Goal: Task Accomplishment & Management: Manage account settings

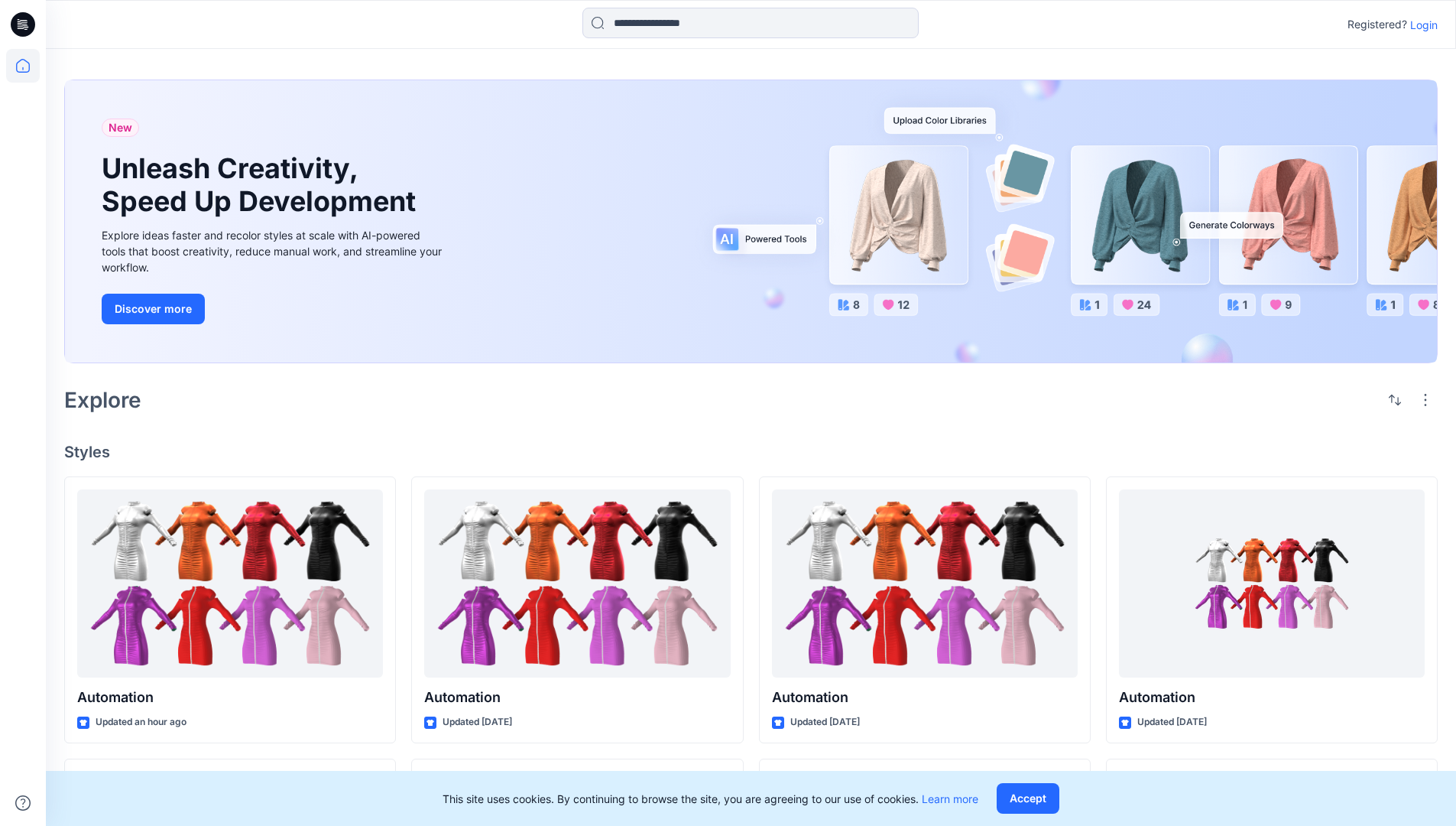
click at [1420, 25] on p "Login" at bounding box center [1423, 25] width 27 height 16
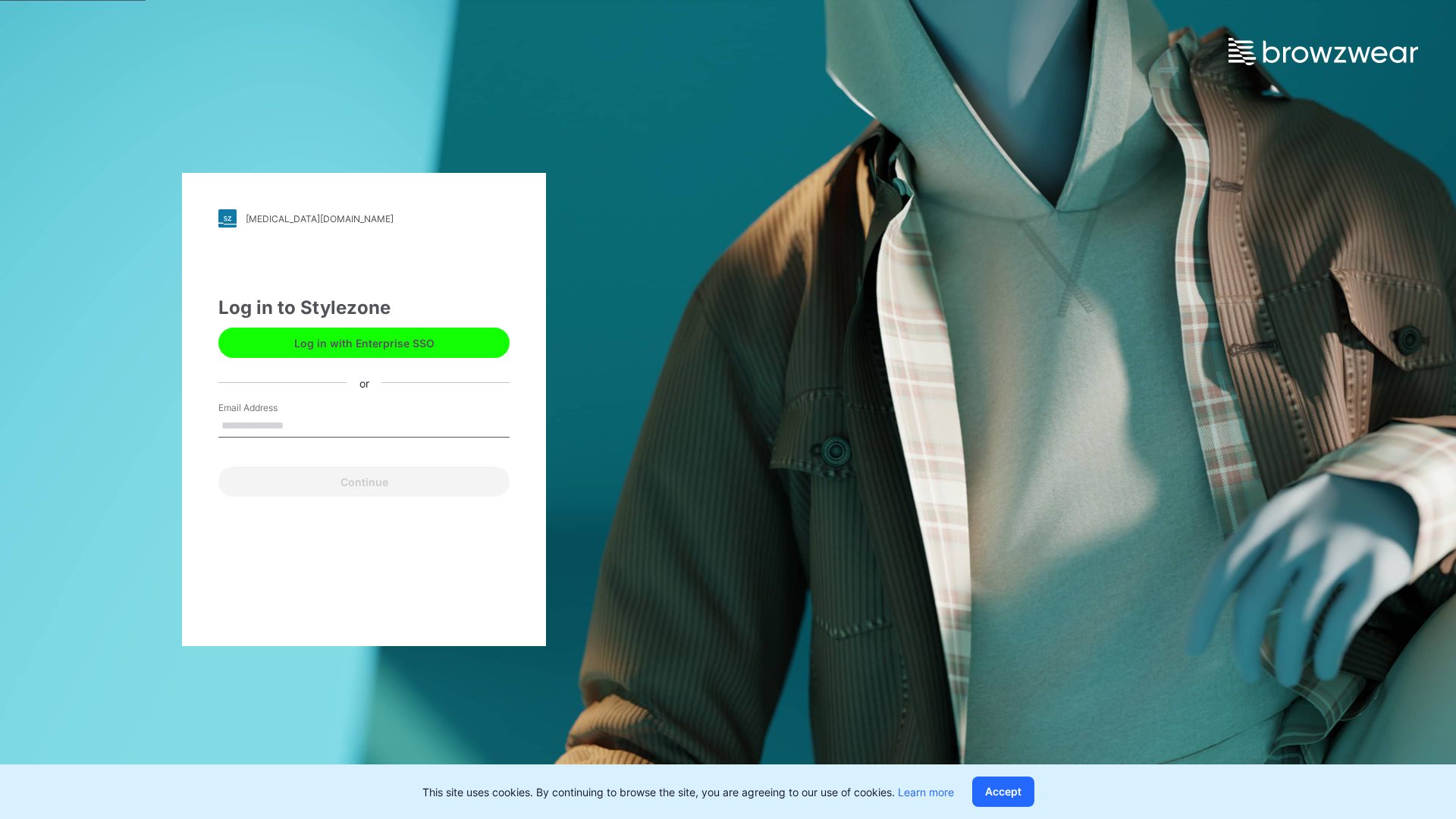
click at [299, 424] on input "Email Address" at bounding box center [364, 426] width 292 height 23
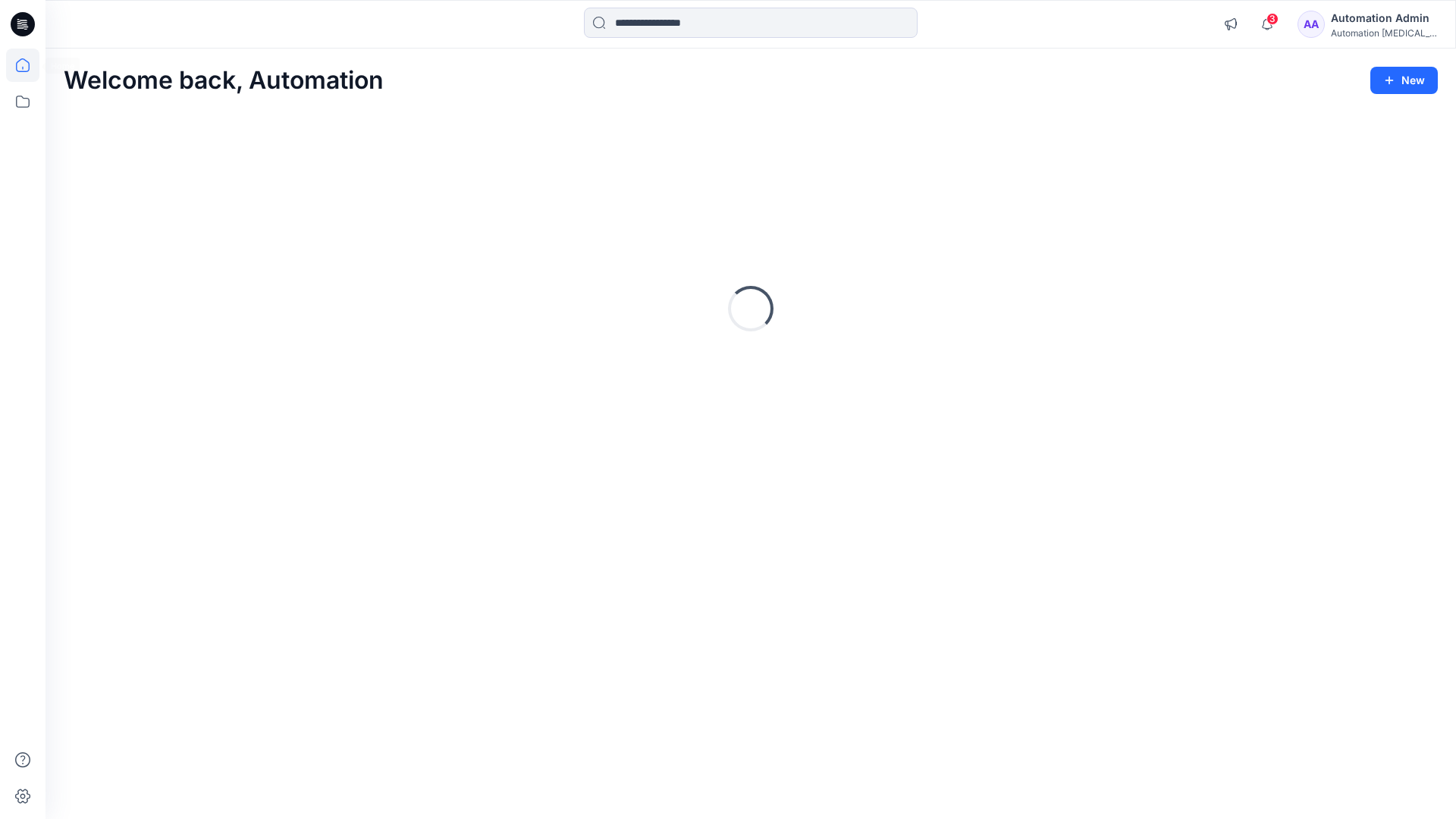
click at [29, 65] on icon at bounding box center [23, 65] width 14 height 14
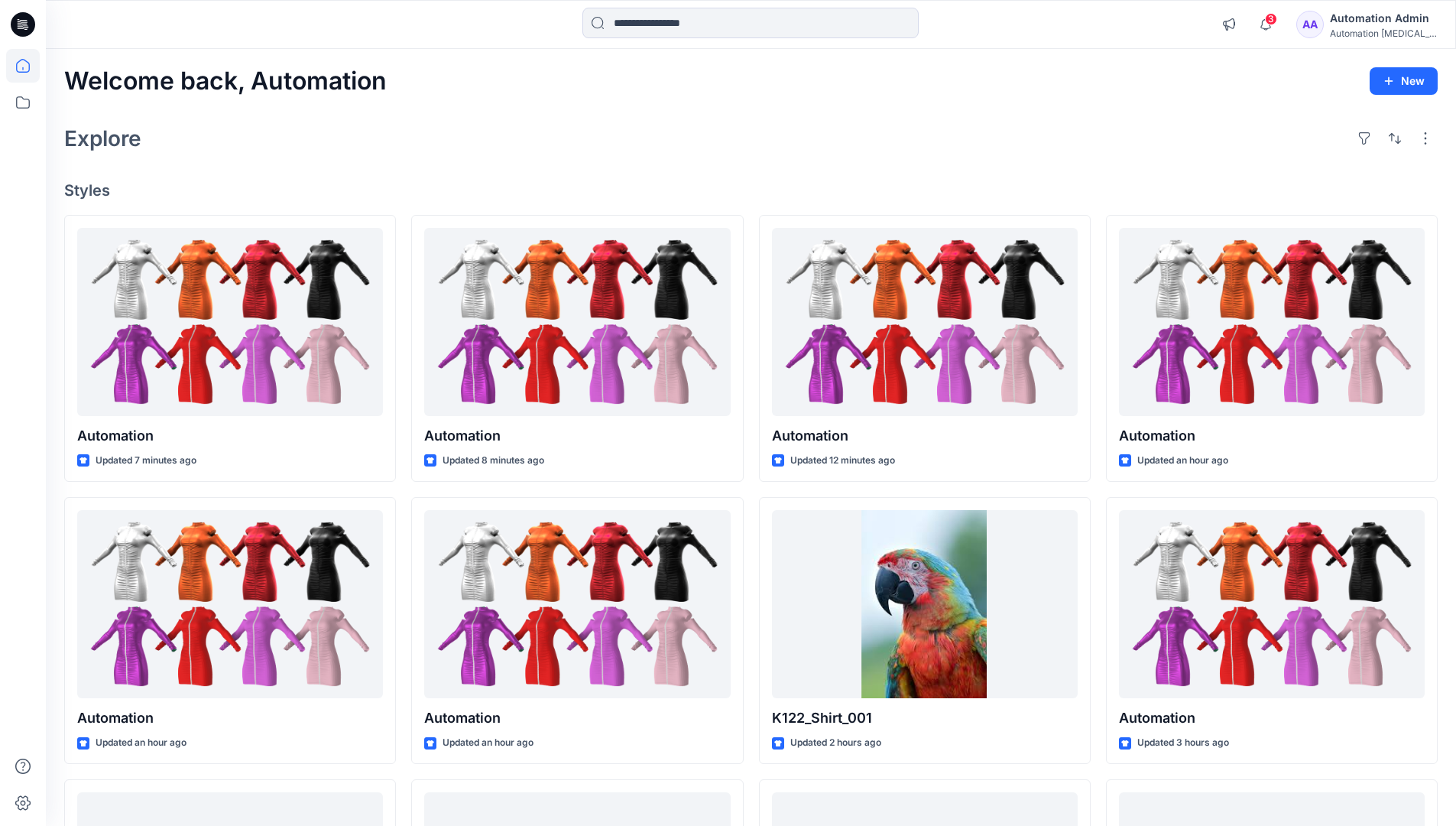
click at [1365, 18] on div "Automation Admin" at bounding box center [1383, 18] width 107 height 18
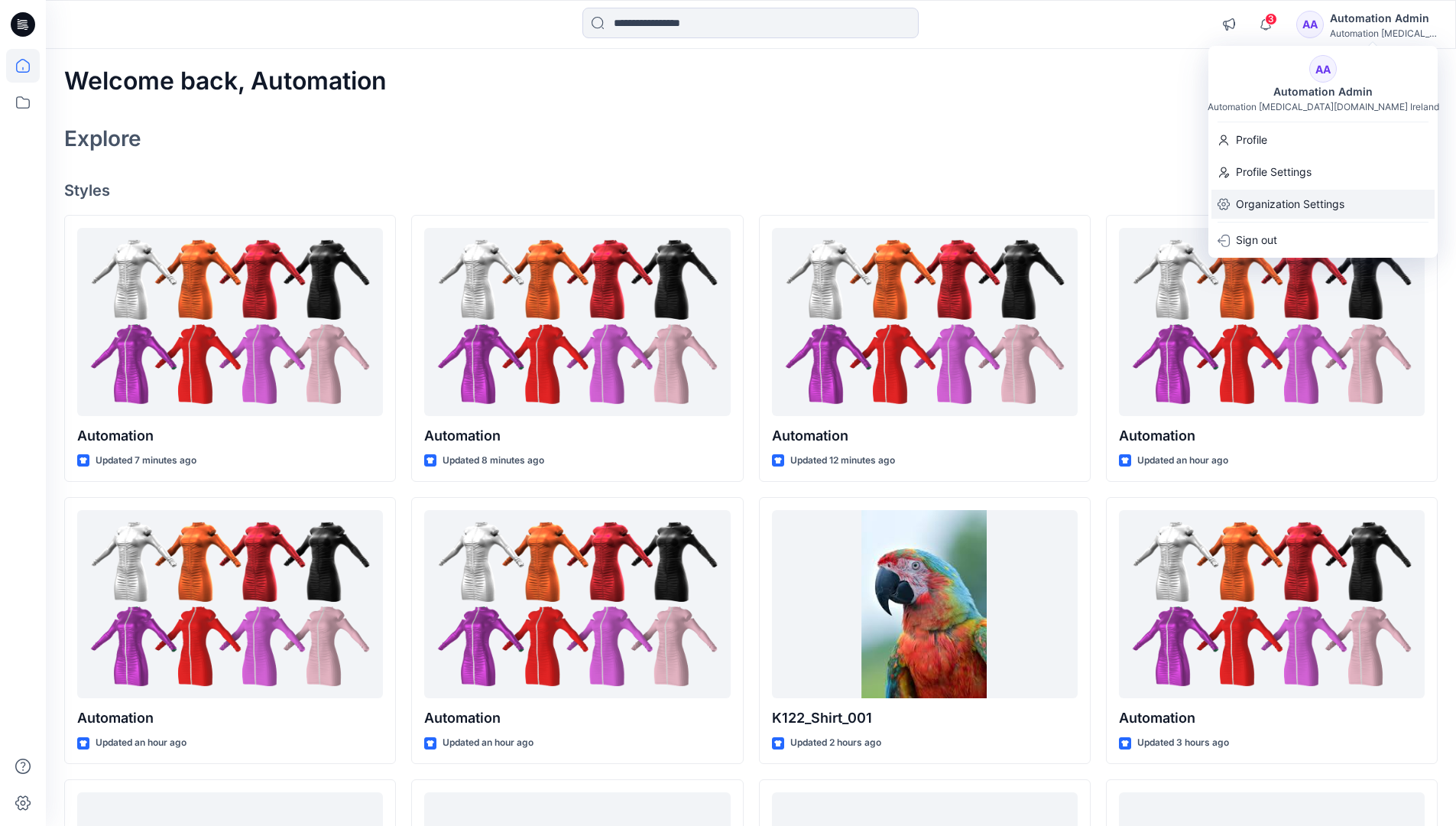
click at [1329, 206] on p "Organization Settings" at bounding box center [1289, 204] width 108 height 29
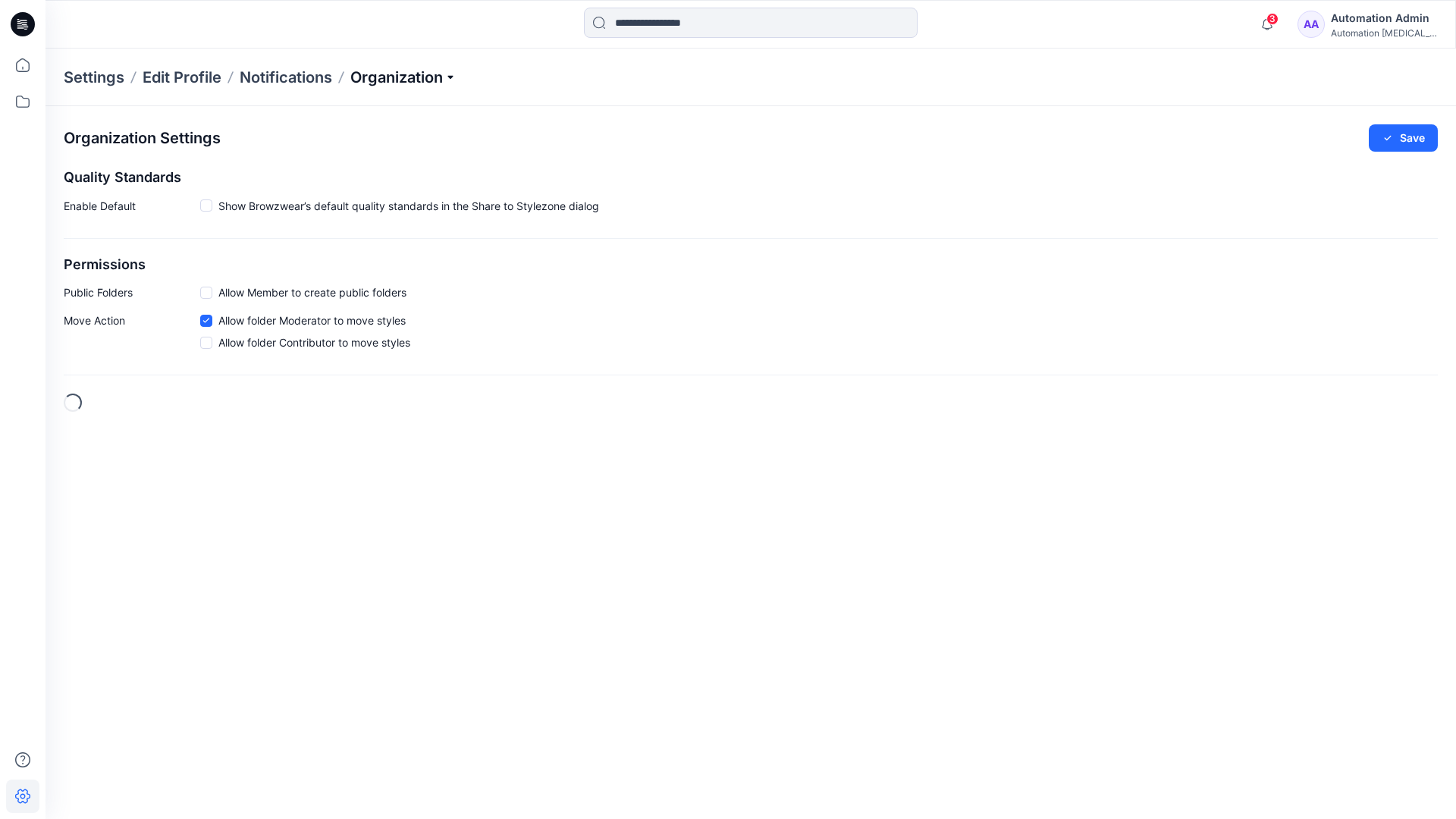
click at [435, 81] on p "Organization" at bounding box center [403, 77] width 106 height 22
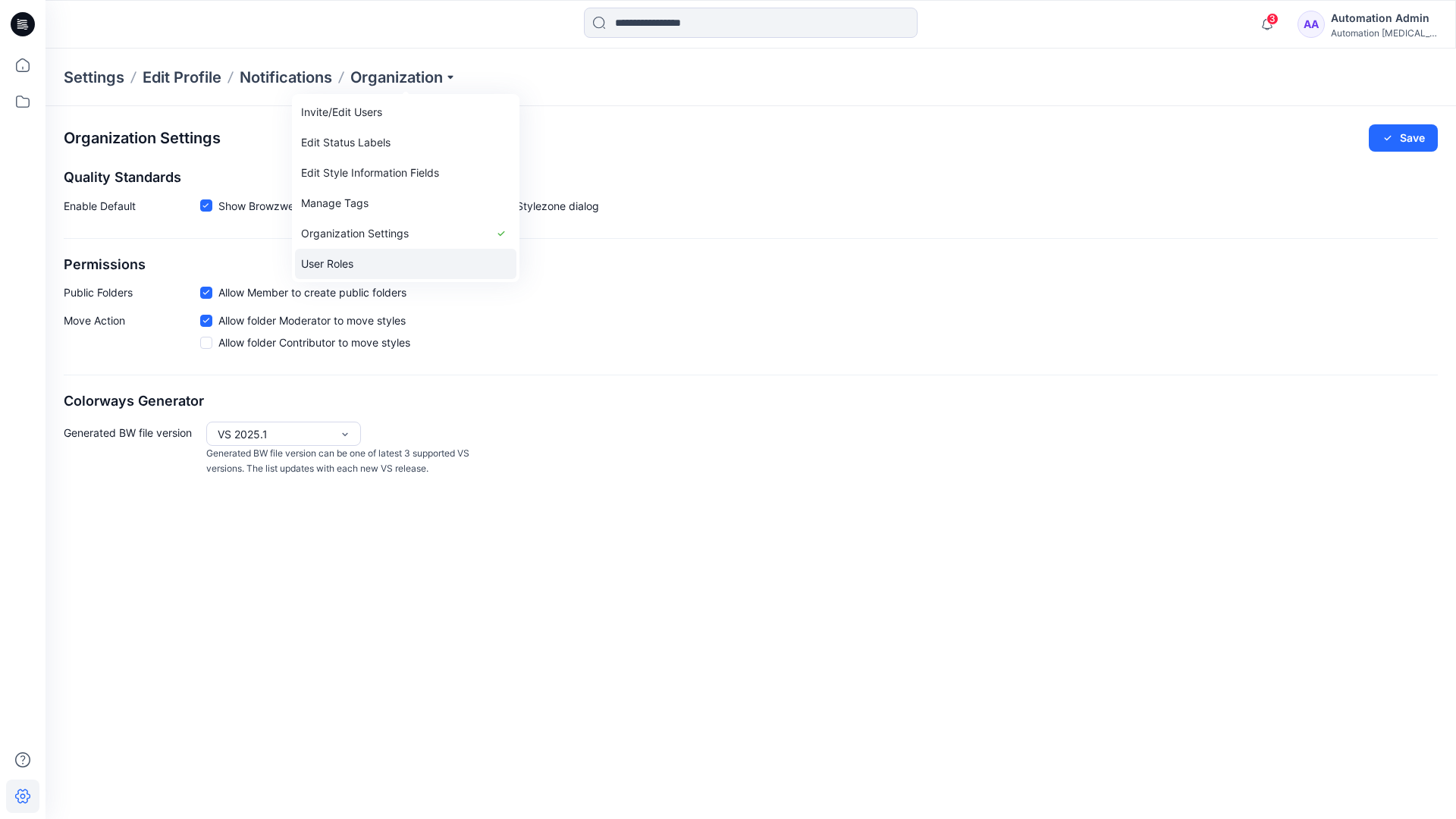
click at [404, 259] on link "User Roles" at bounding box center [405, 263] width 221 height 30
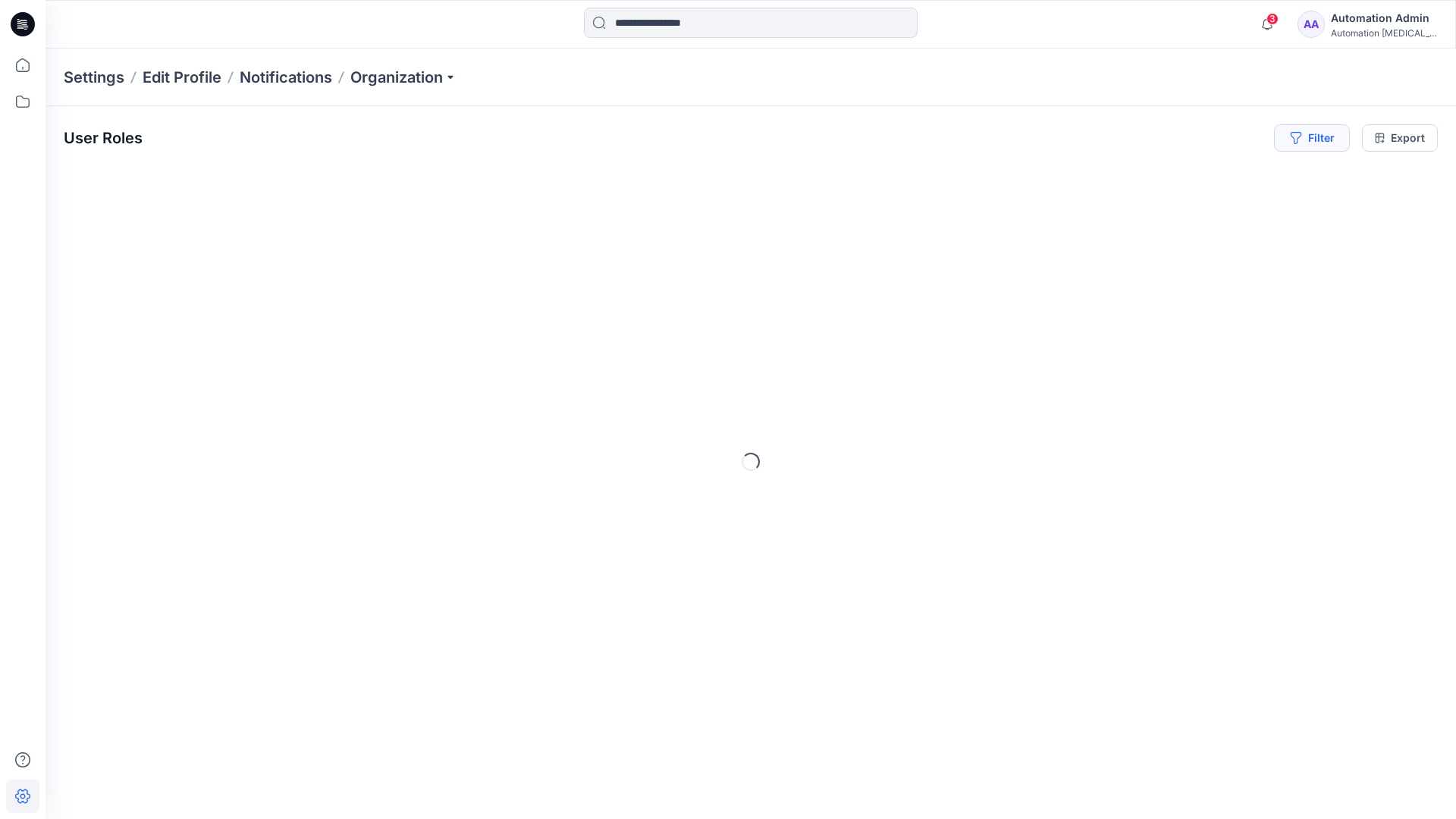
click at [1323, 144] on button "Filter" at bounding box center [1311, 137] width 76 height 27
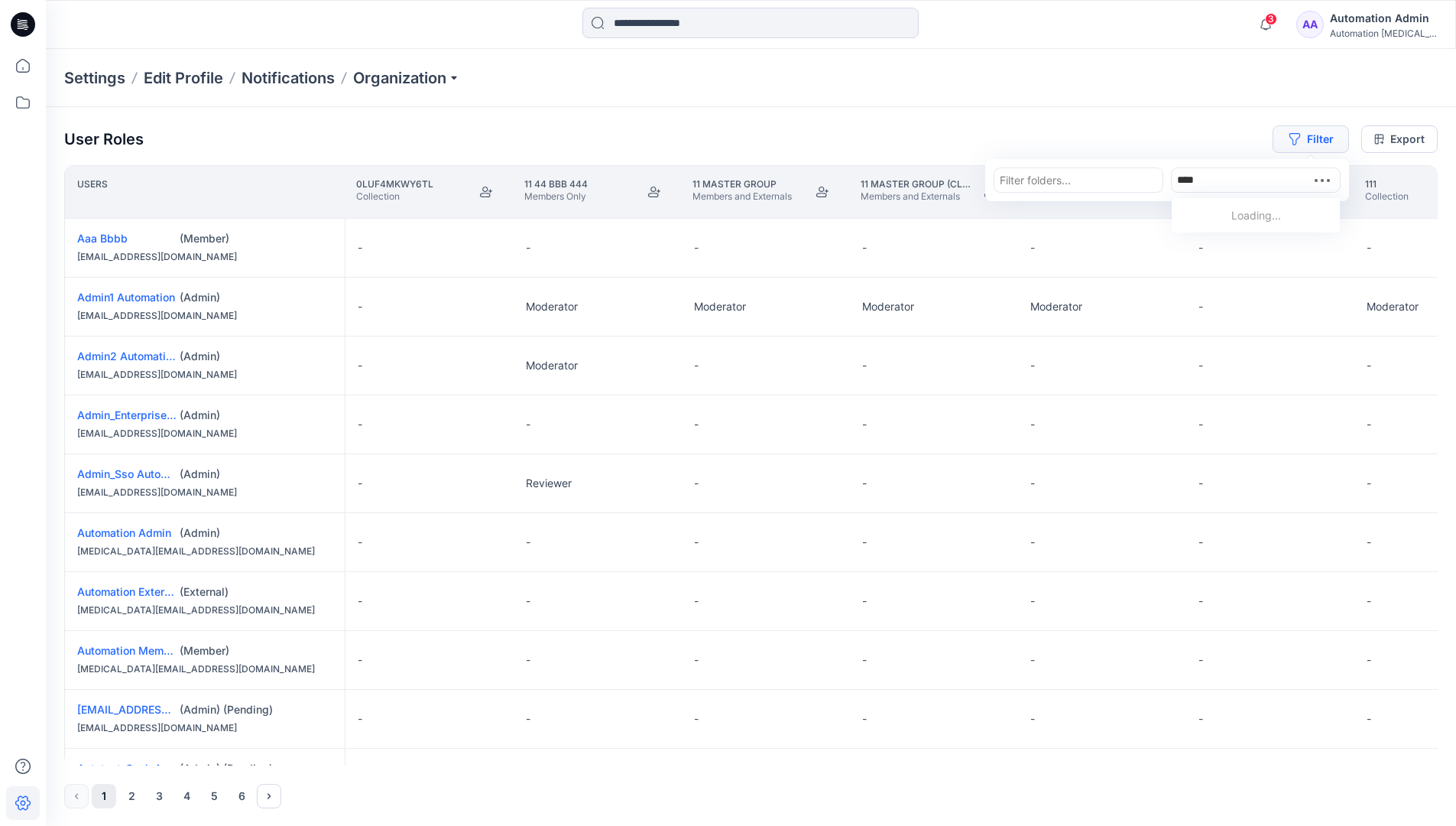
type input "*****"
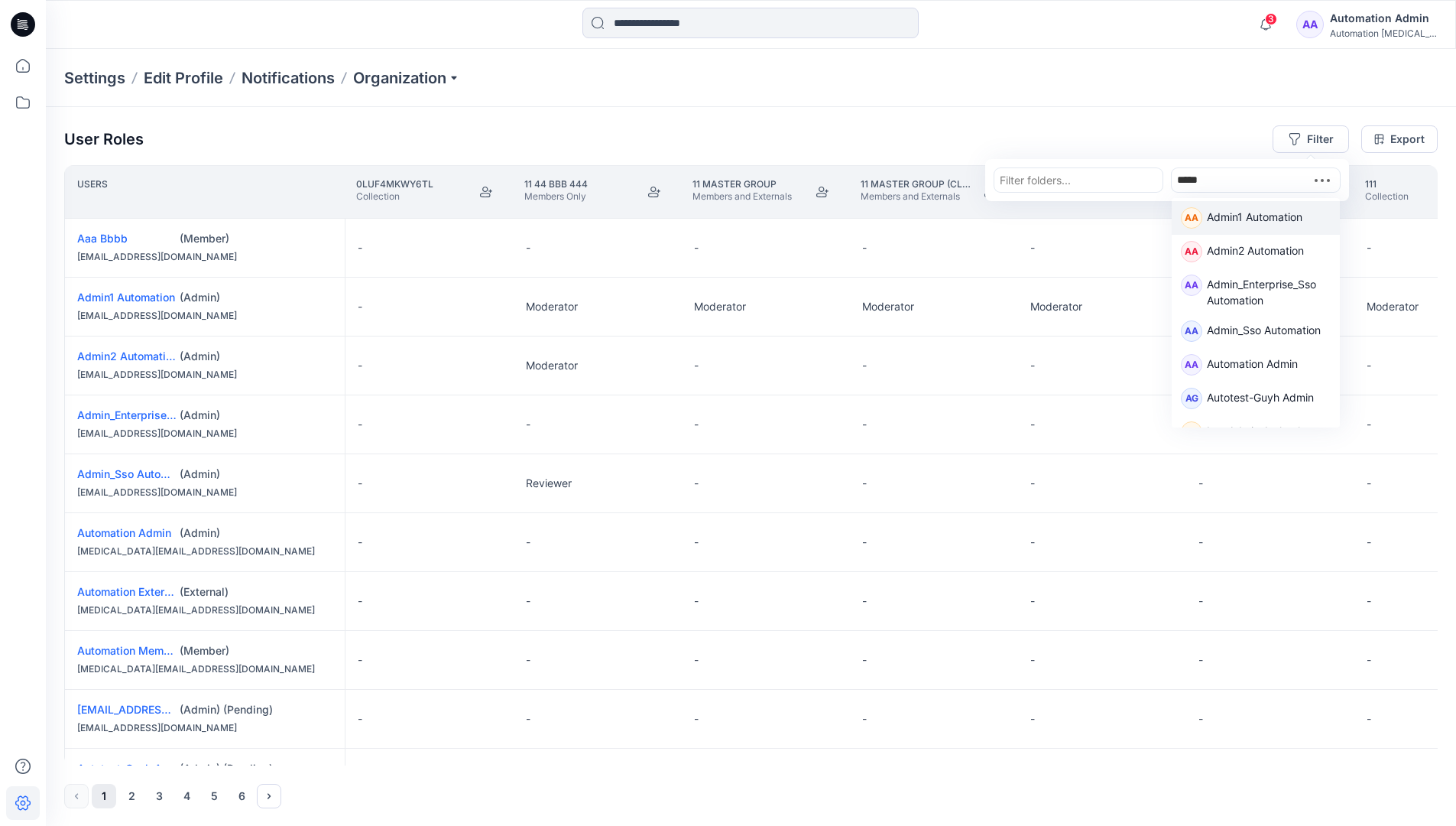
click at [1235, 213] on p "Admin1 Automation" at bounding box center [1254, 218] width 96 height 20
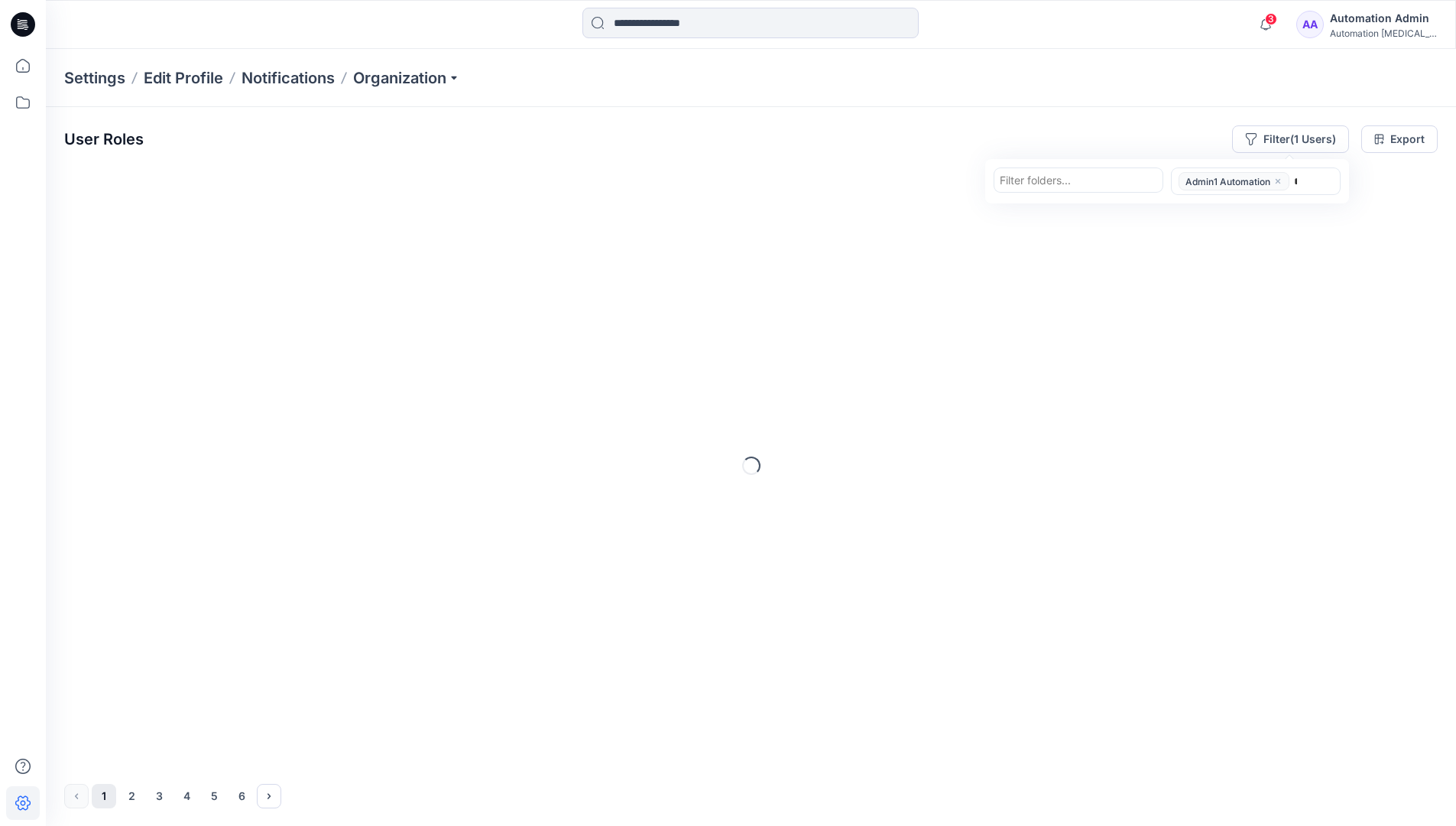
type input "******"
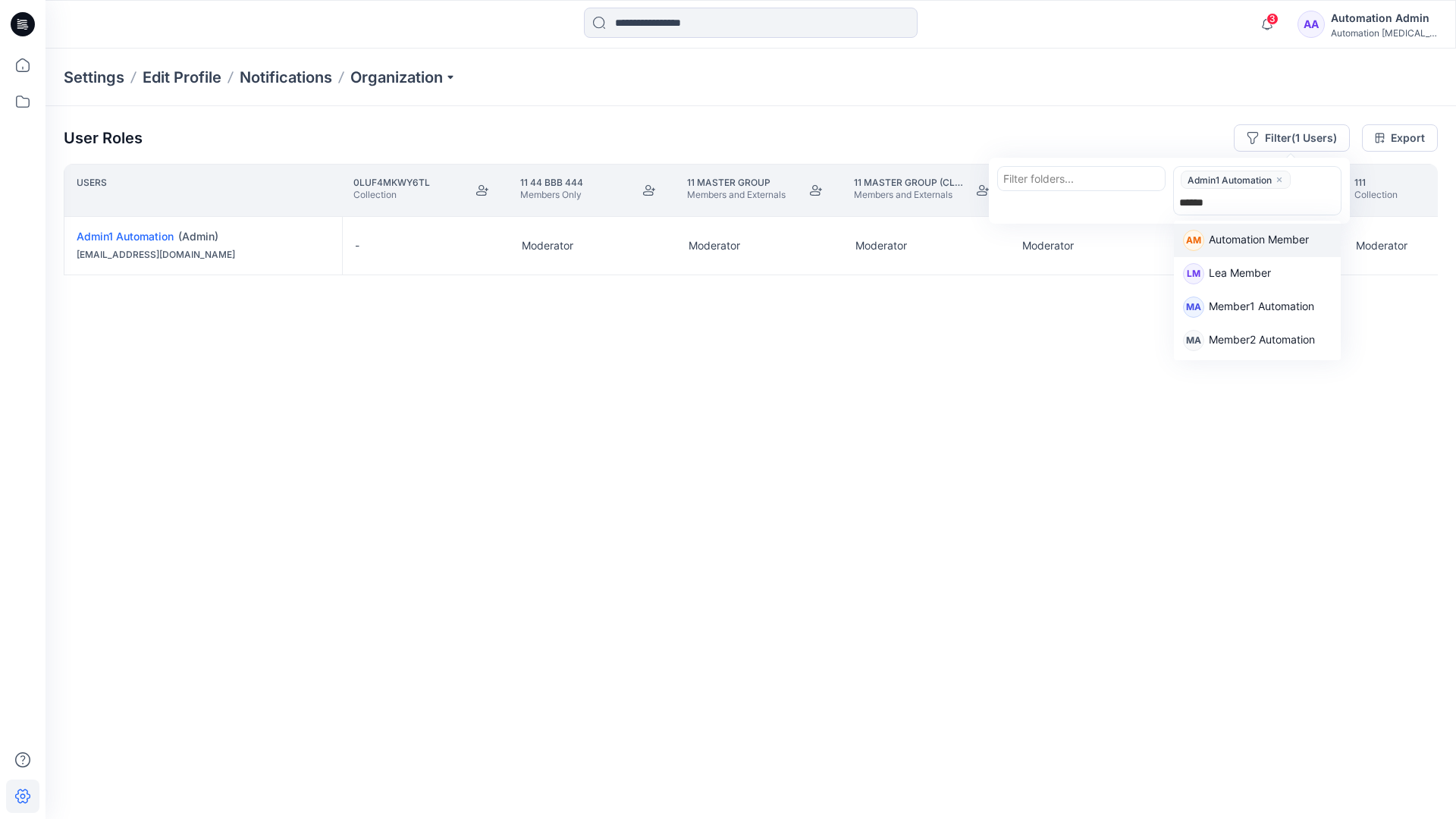
click at [1268, 236] on p "Automation Member" at bounding box center [1258, 241] width 100 height 20
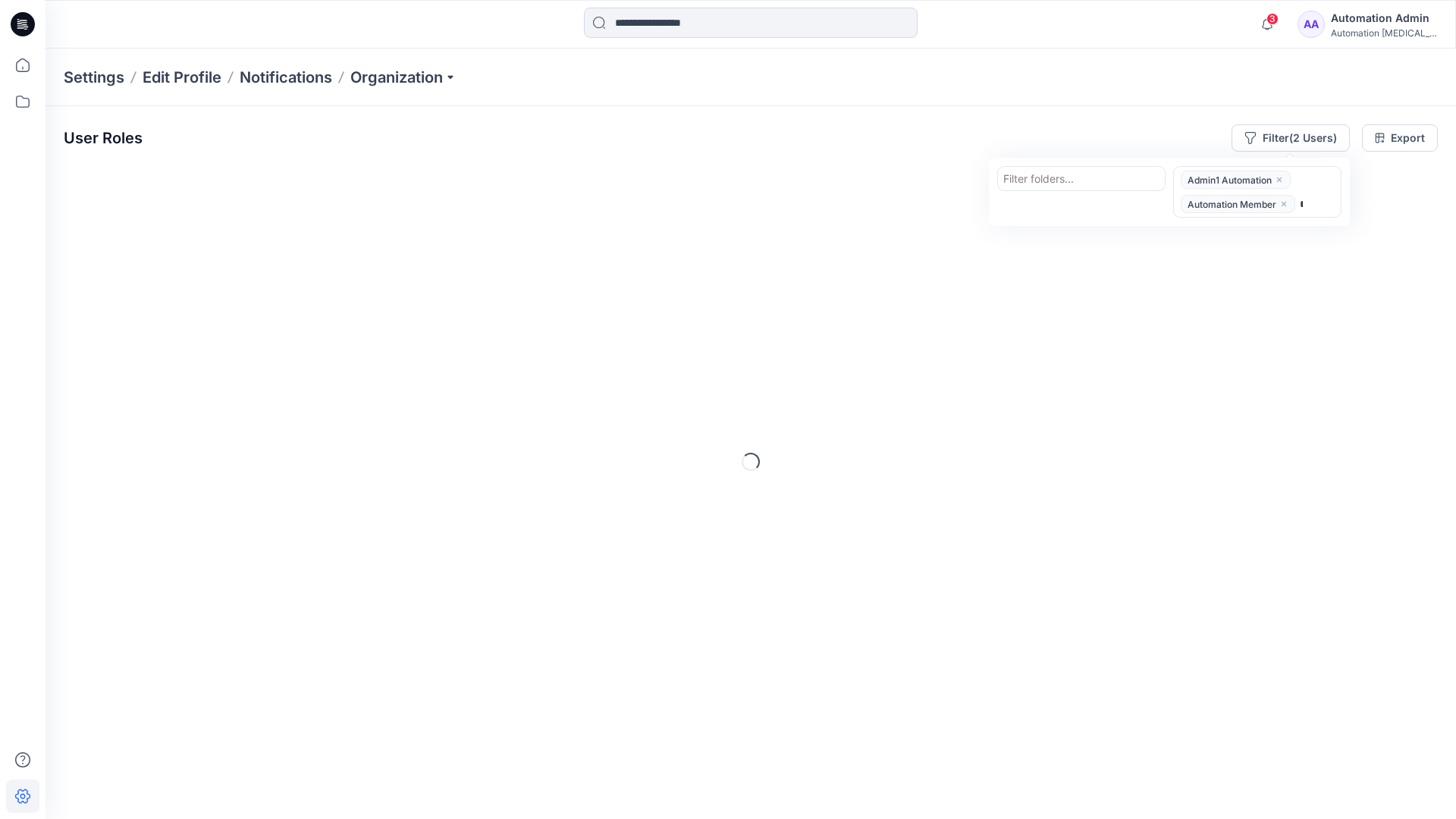
type input "********"
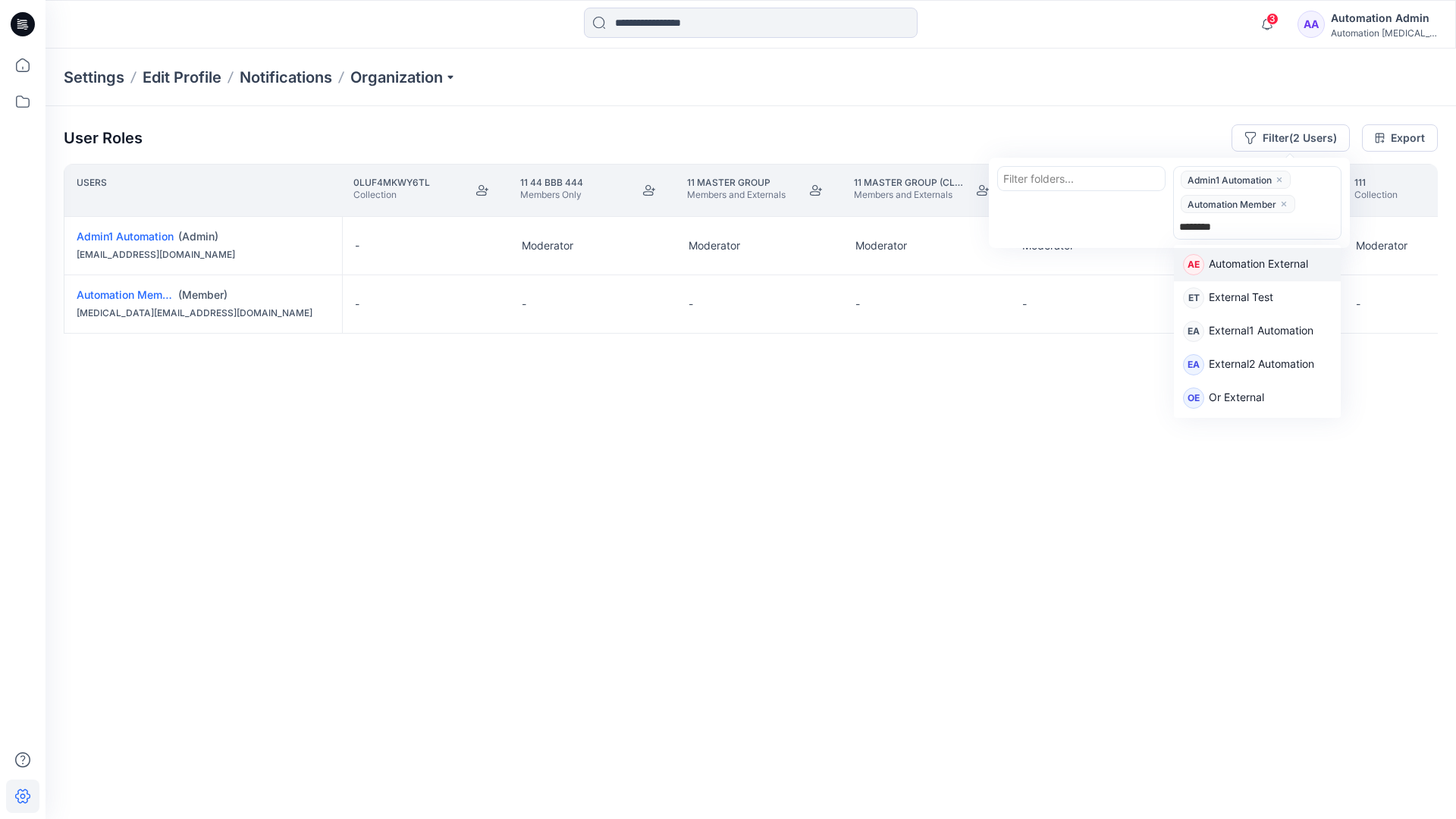
click at [1281, 268] on p "Automation External" at bounding box center [1258, 265] width 100 height 20
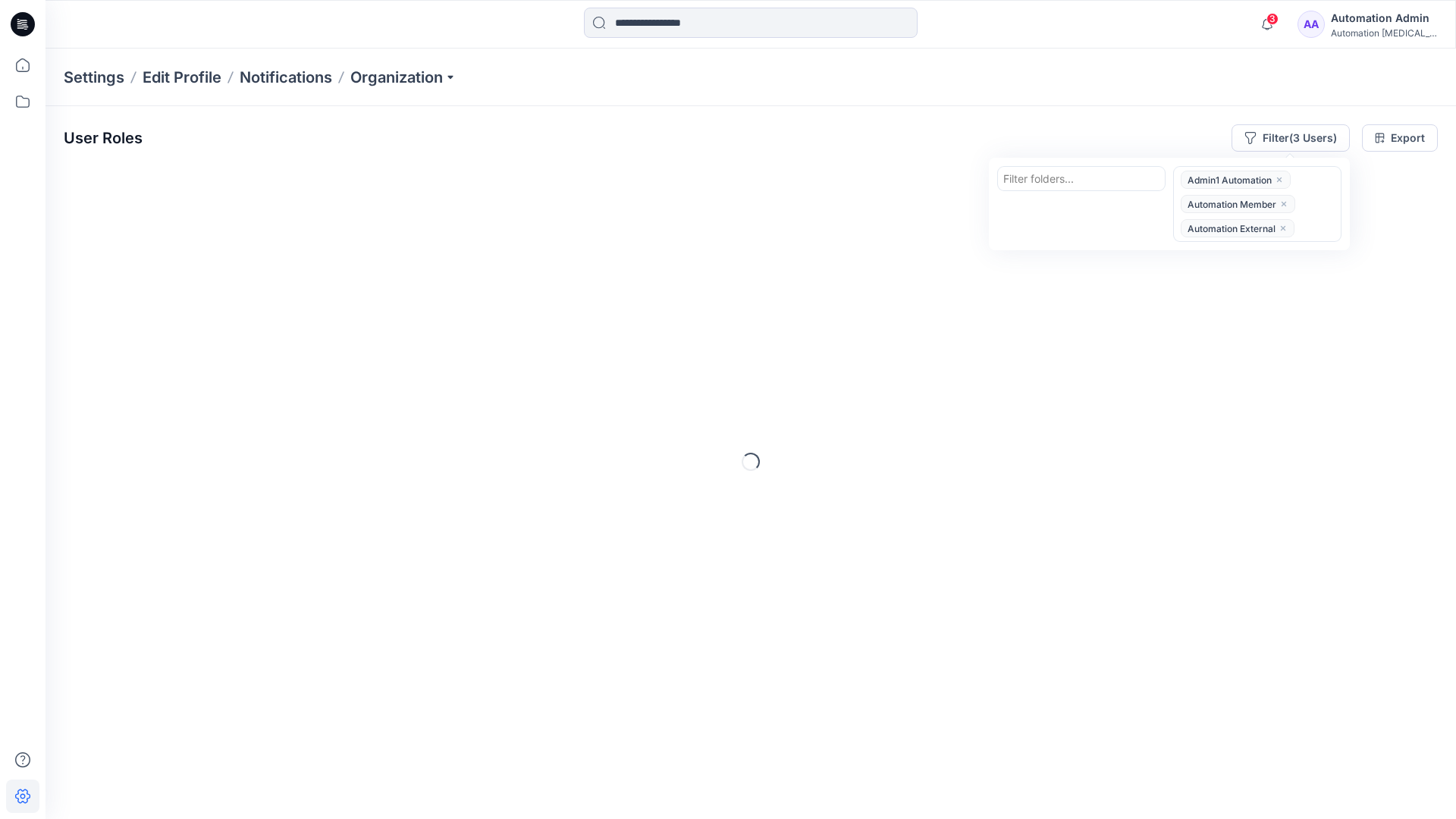
click at [1041, 127] on div "User Roles Filter (3 Users) Filter folders... option Automation External, selec…" at bounding box center [751, 137] width 1374 height 27
click at [1275, 134] on button "Filter (3 Users)" at bounding box center [1290, 137] width 119 height 27
click at [1050, 176] on div at bounding box center [1081, 179] width 156 height 19
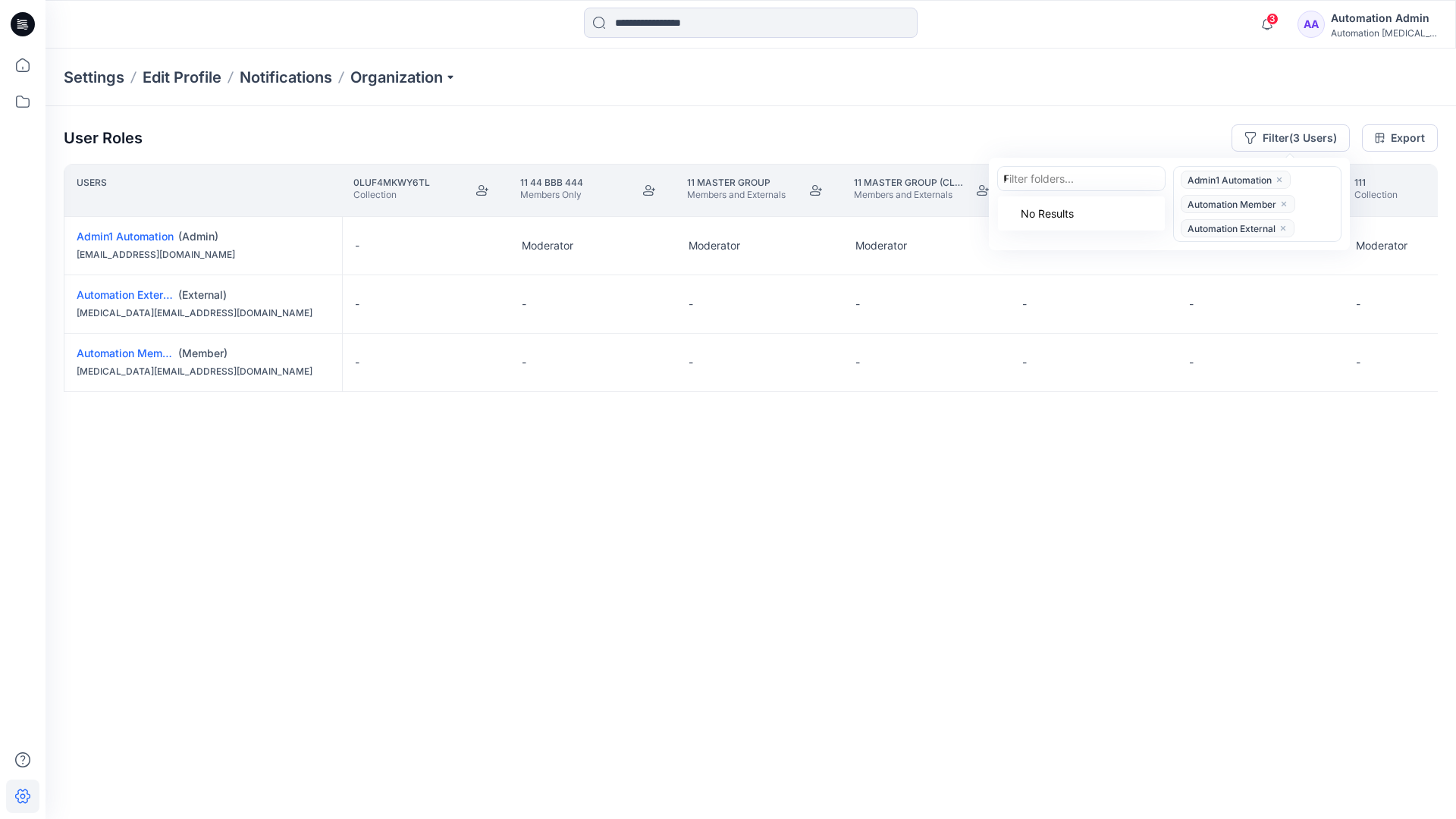
type input "******"
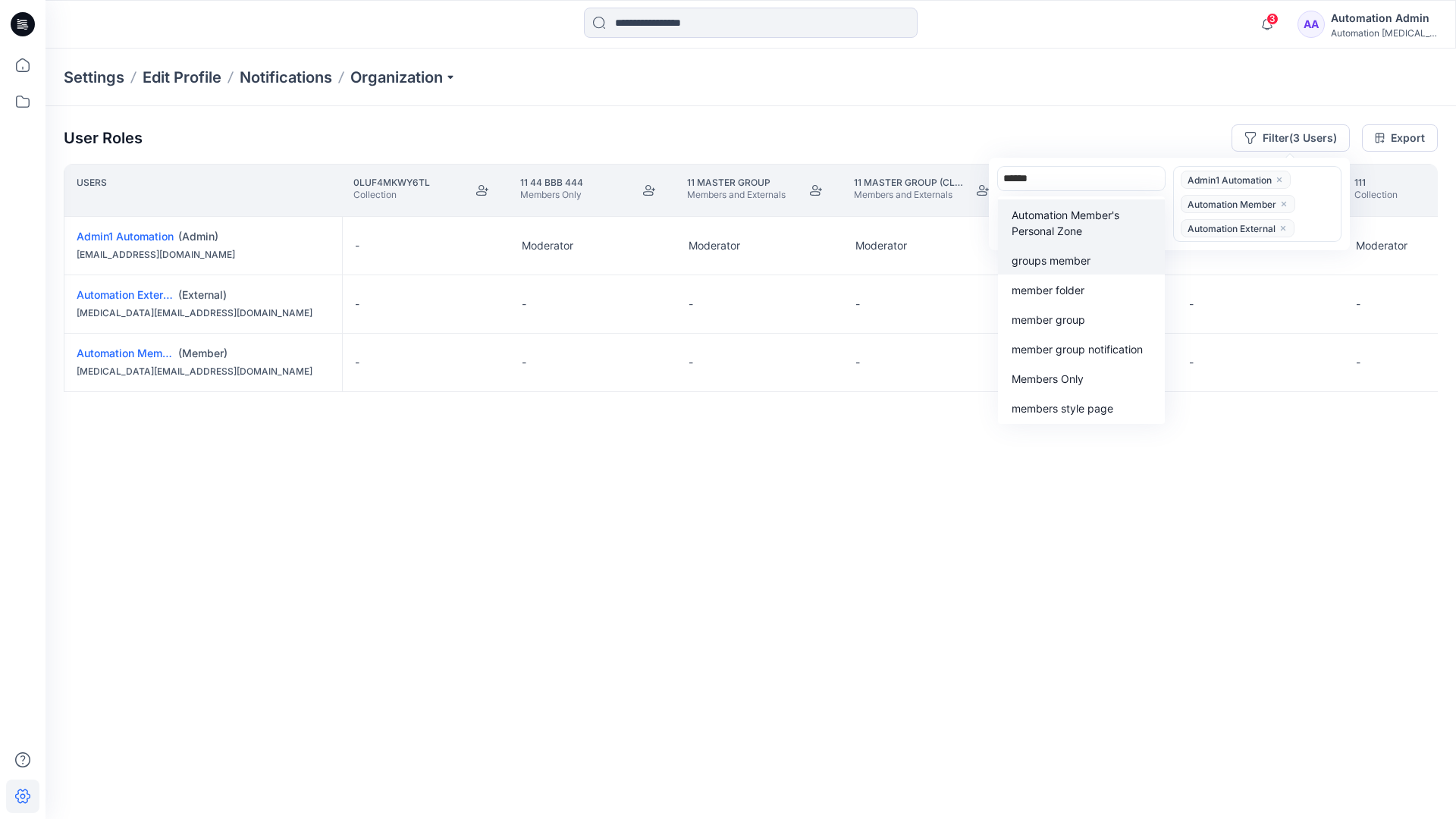
click at [1078, 251] on div "groups member" at bounding box center [1081, 260] width 149 height 18
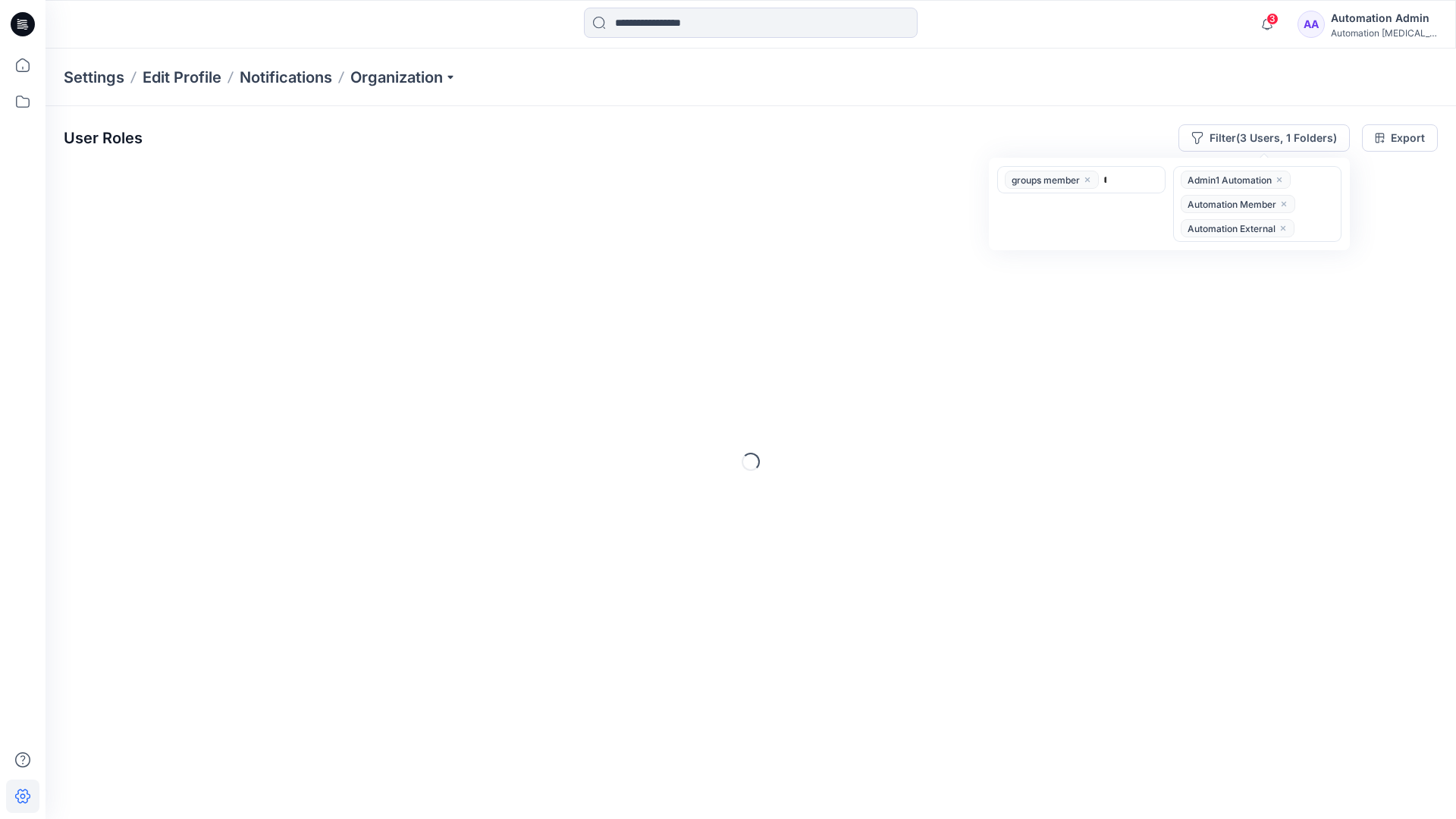
type input "*****"
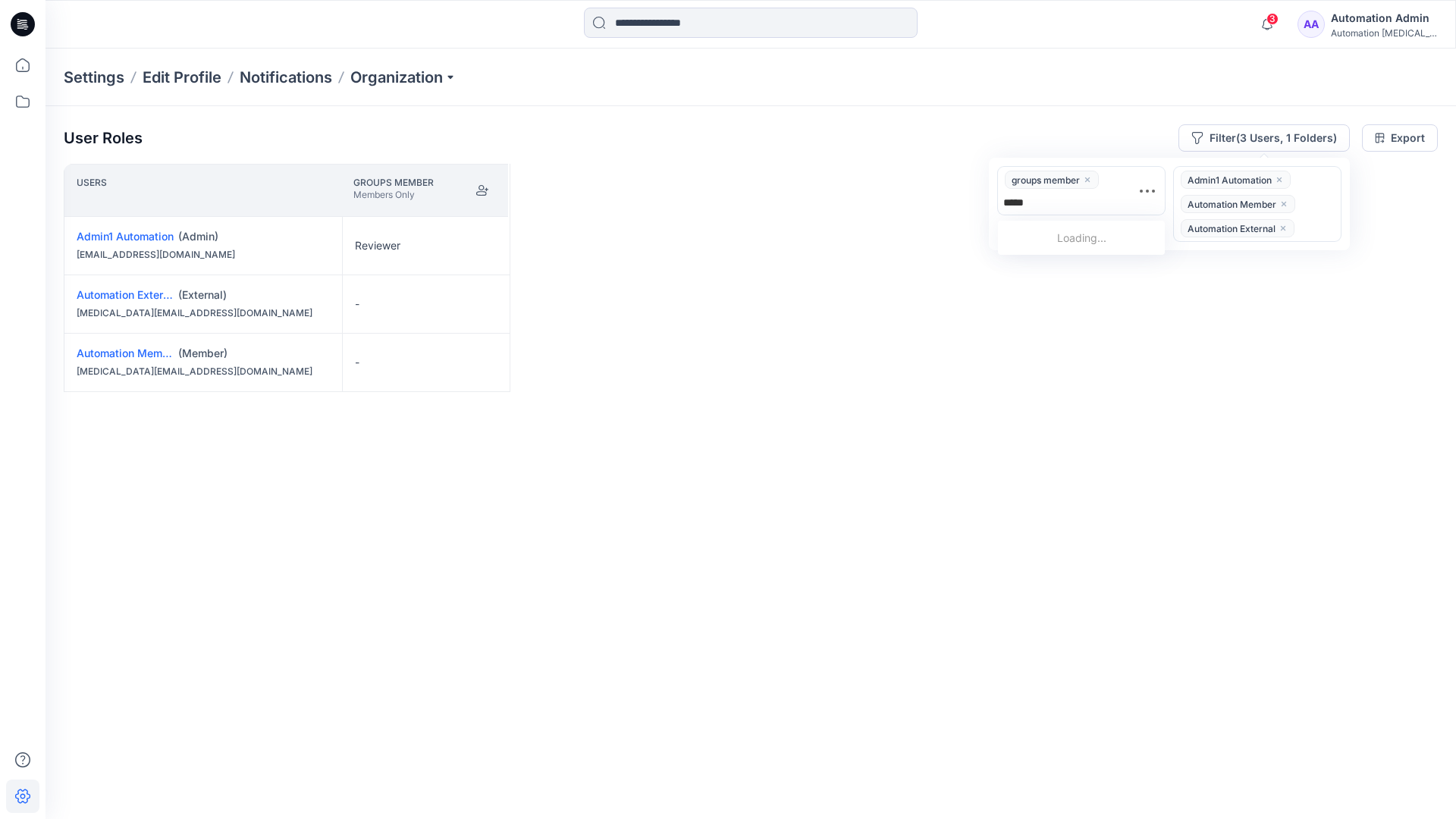
scroll to position [157, 0]
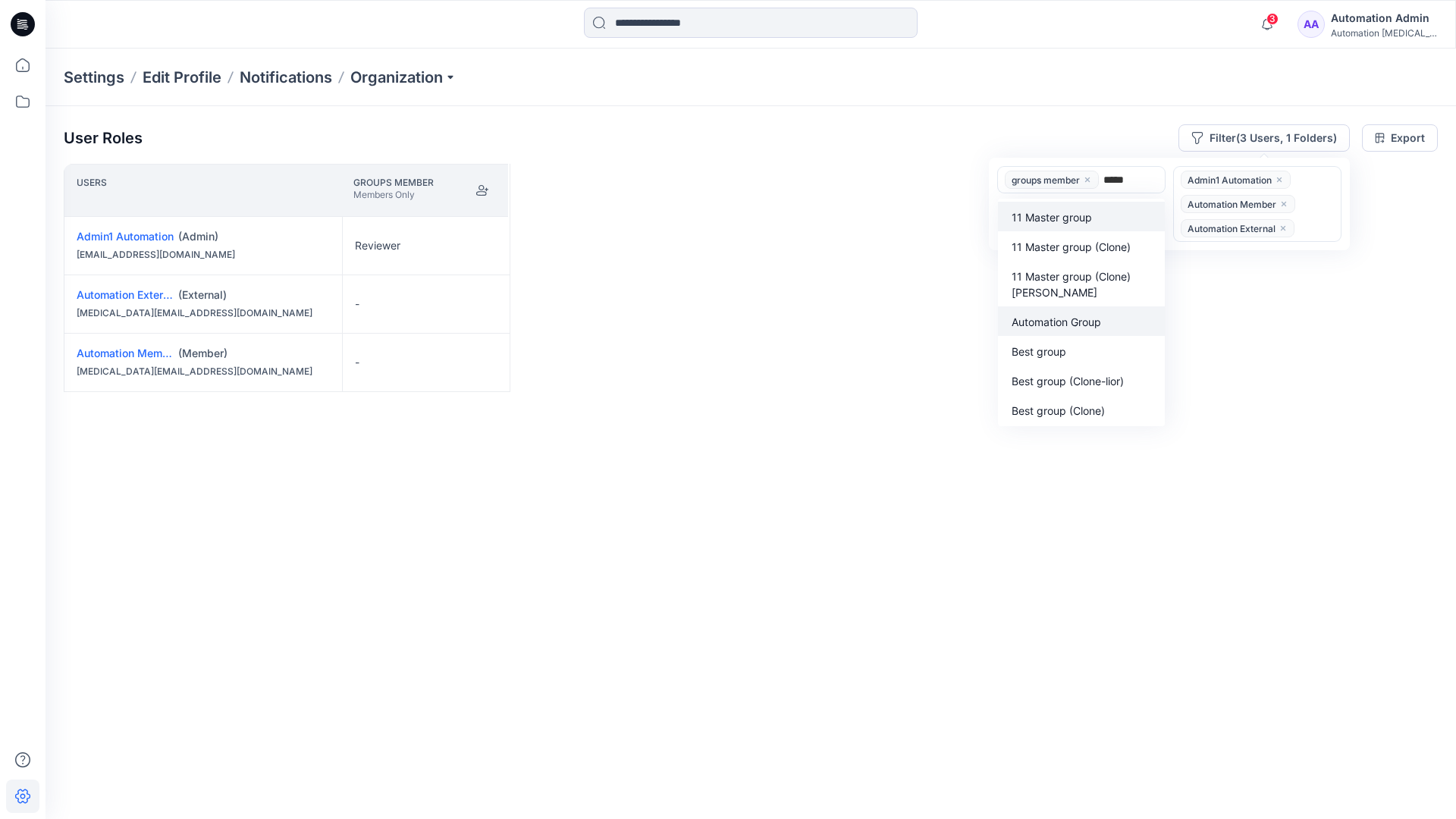
click at [1066, 317] on p "Automation Group" at bounding box center [1055, 322] width 89 height 16
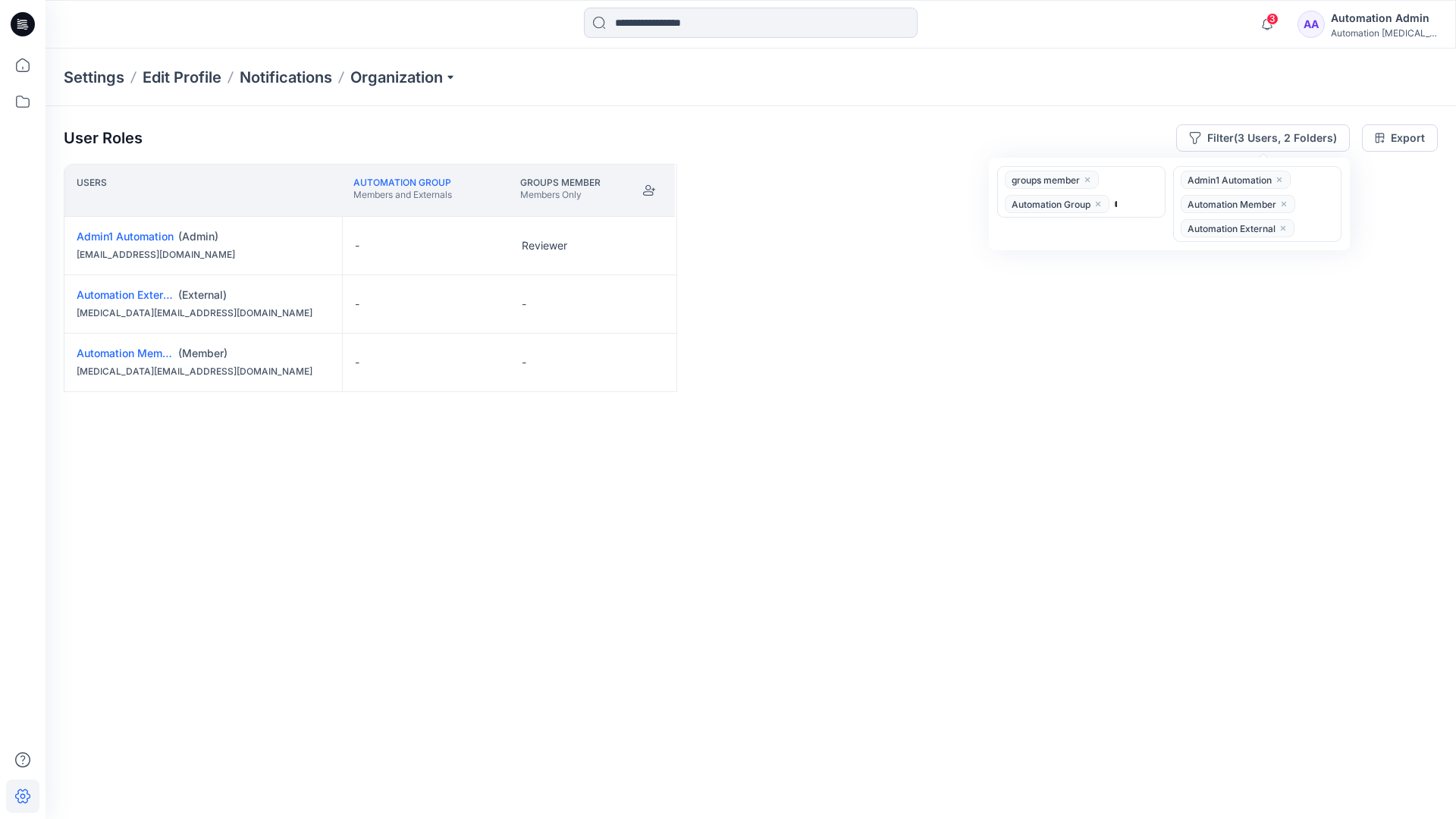
type input "******"
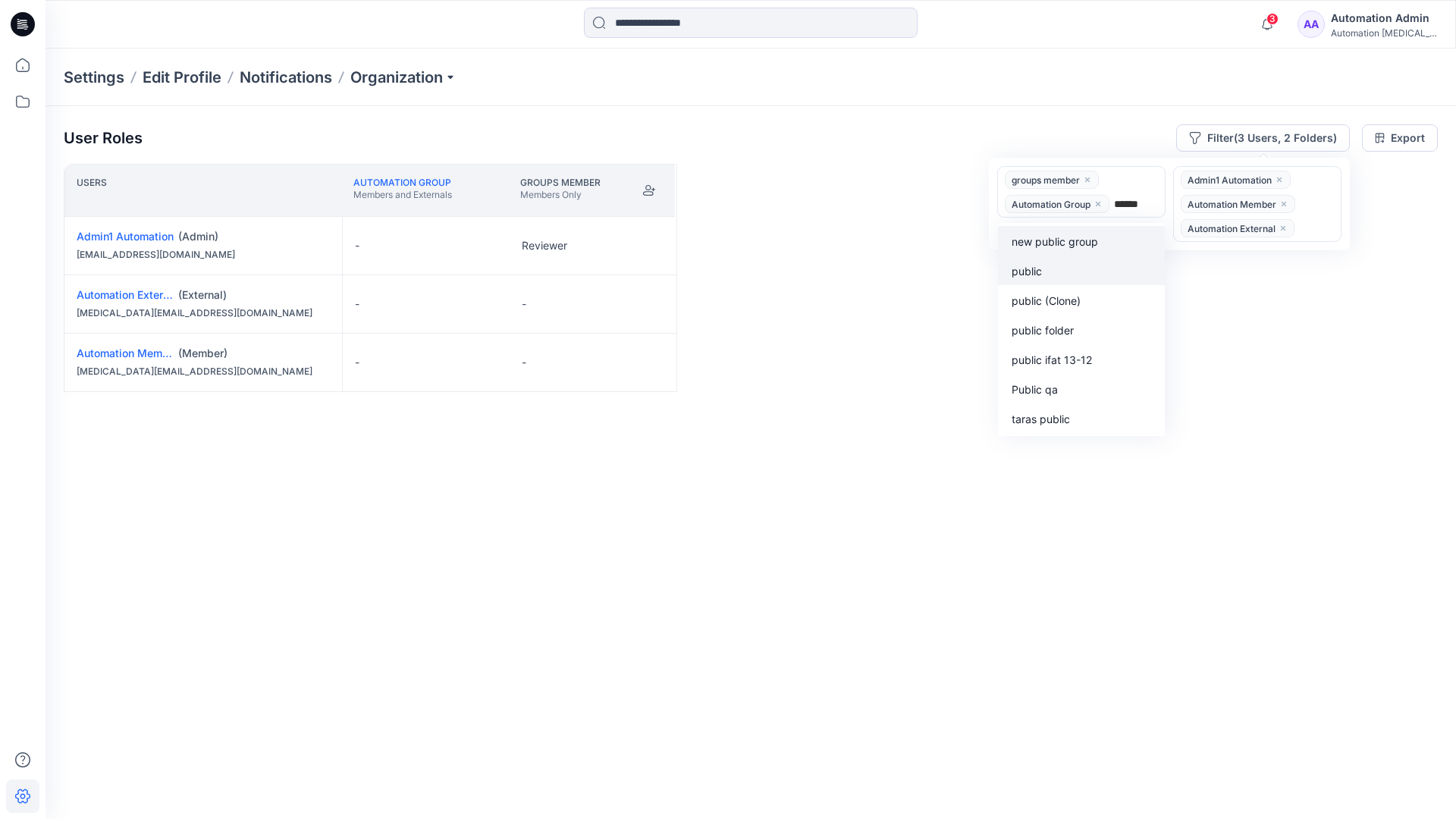
click at [1052, 266] on div "public" at bounding box center [1081, 270] width 149 height 18
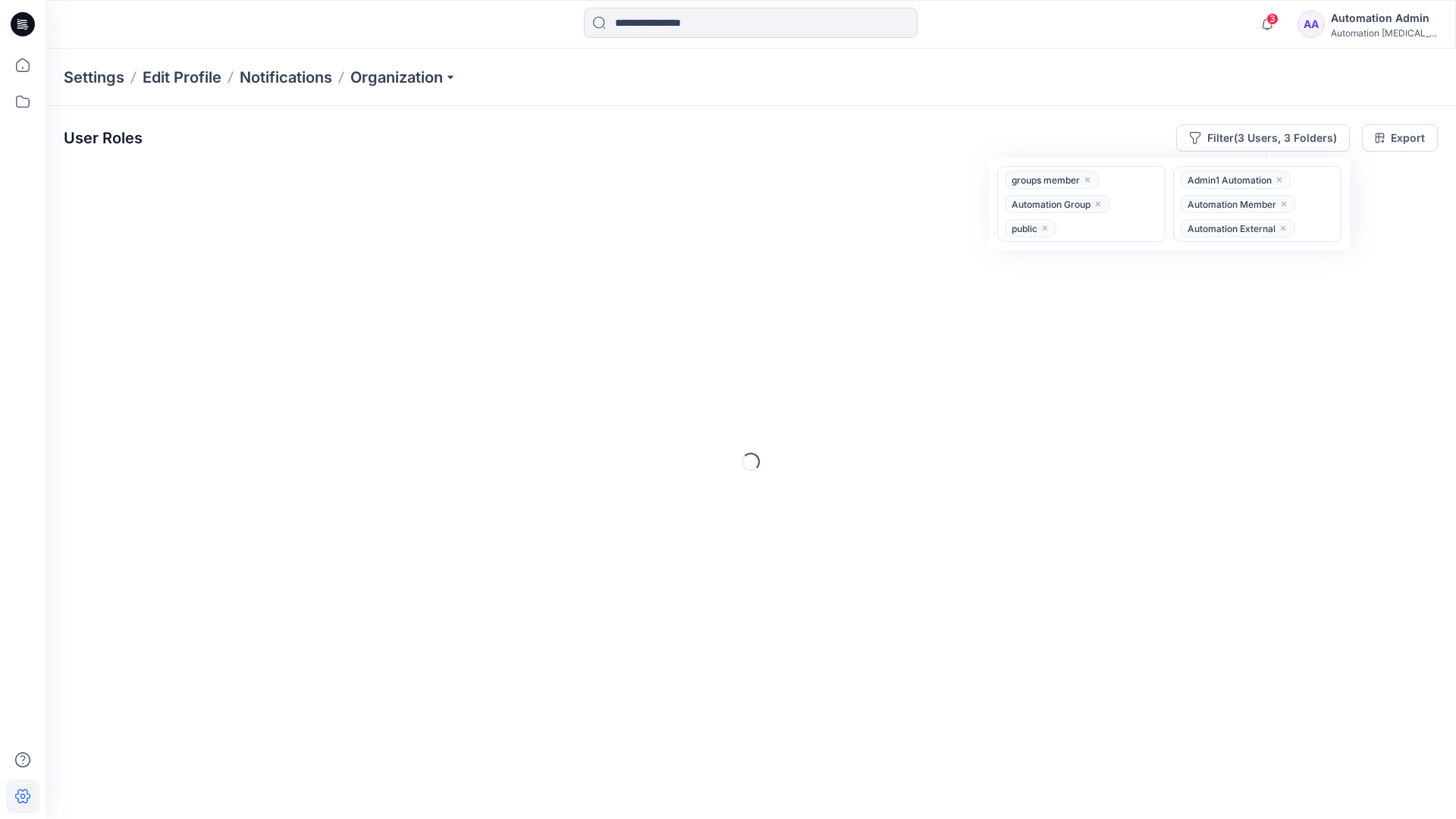
click at [849, 112] on div "User Roles Filter (3 Users, 3 Folders) option public, selected. groups member A…" at bounding box center [750, 441] width 1410 height 670
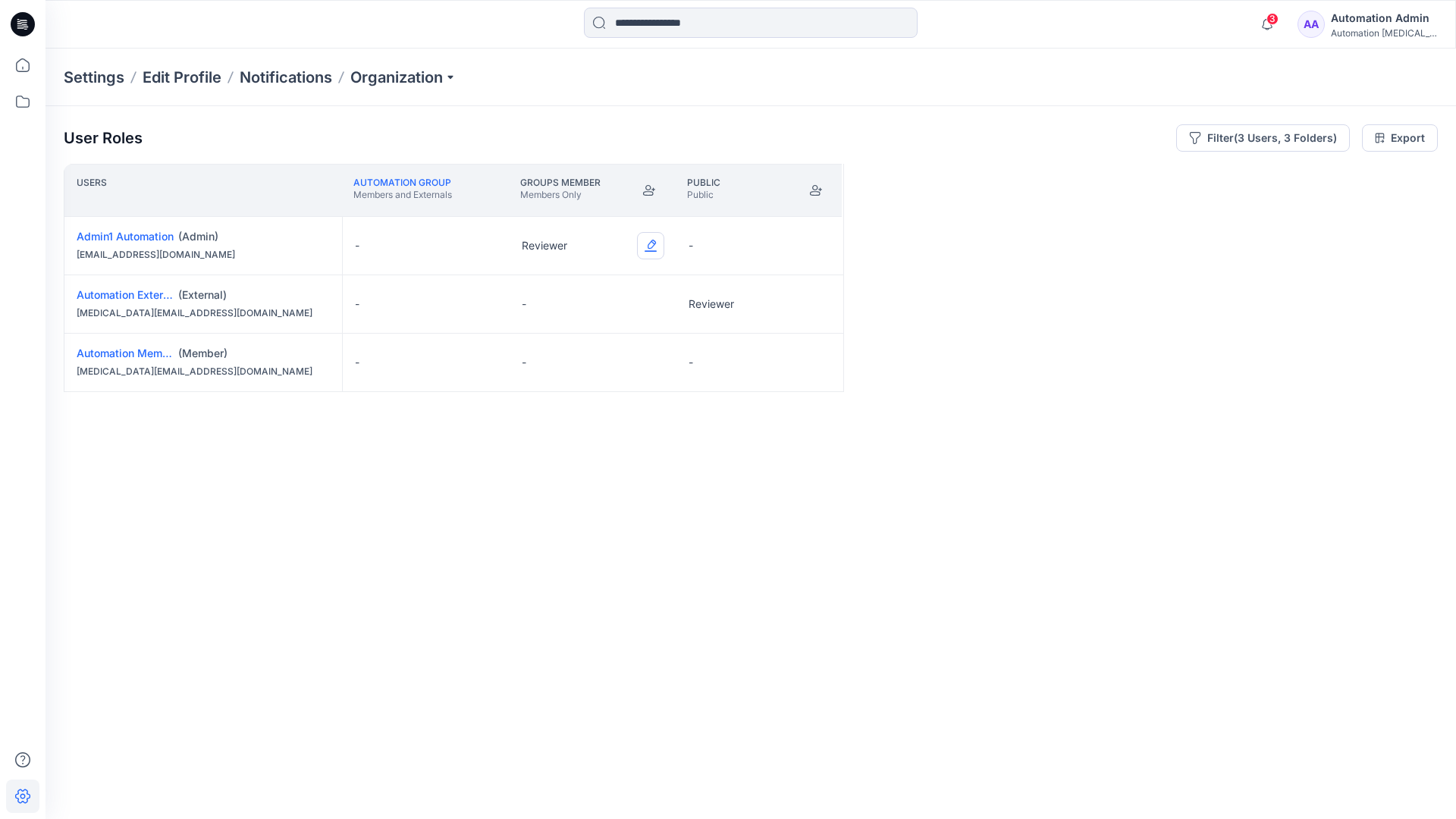
click at [652, 244] on button "Edit Role" at bounding box center [650, 245] width 27 height 27
click at [593, 306] on button "Reviewer" at bounding box center [579, 308] width 164 height 27
click at [816, 302] on button "Edit Role" at bounding box center [816, 304] width 27 height 27
click at [766, 368] on button "Reviewer" at bounding box center [746, 367] width 164 height 27
click at [815, 364] on button "Edit Role" at bounding box center [816, 362] width 27 height 27
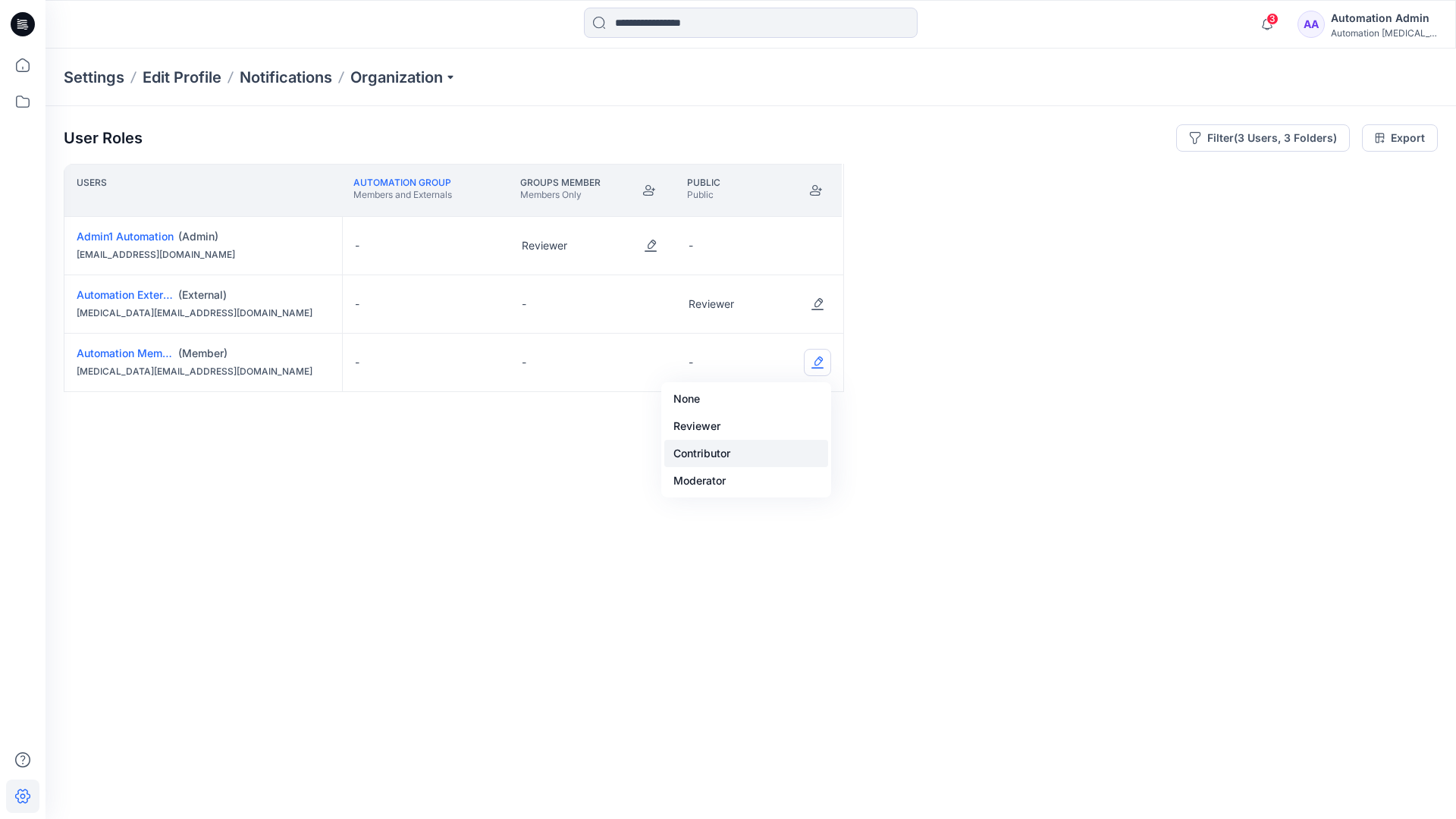
click at [767, 440] on button "Contributor" at bounding box center [746, 453] width 164 height 27
click at [814, 363] on button "Edit Role" at bounding box center [816, 362] width 27 height 27
click at [779, 398] on button "None" at bounding box center [746, 398] width 164 height 27
click at [653, 294] on button "Edit Role" at bounding box center [650, 304] width 27 height 27
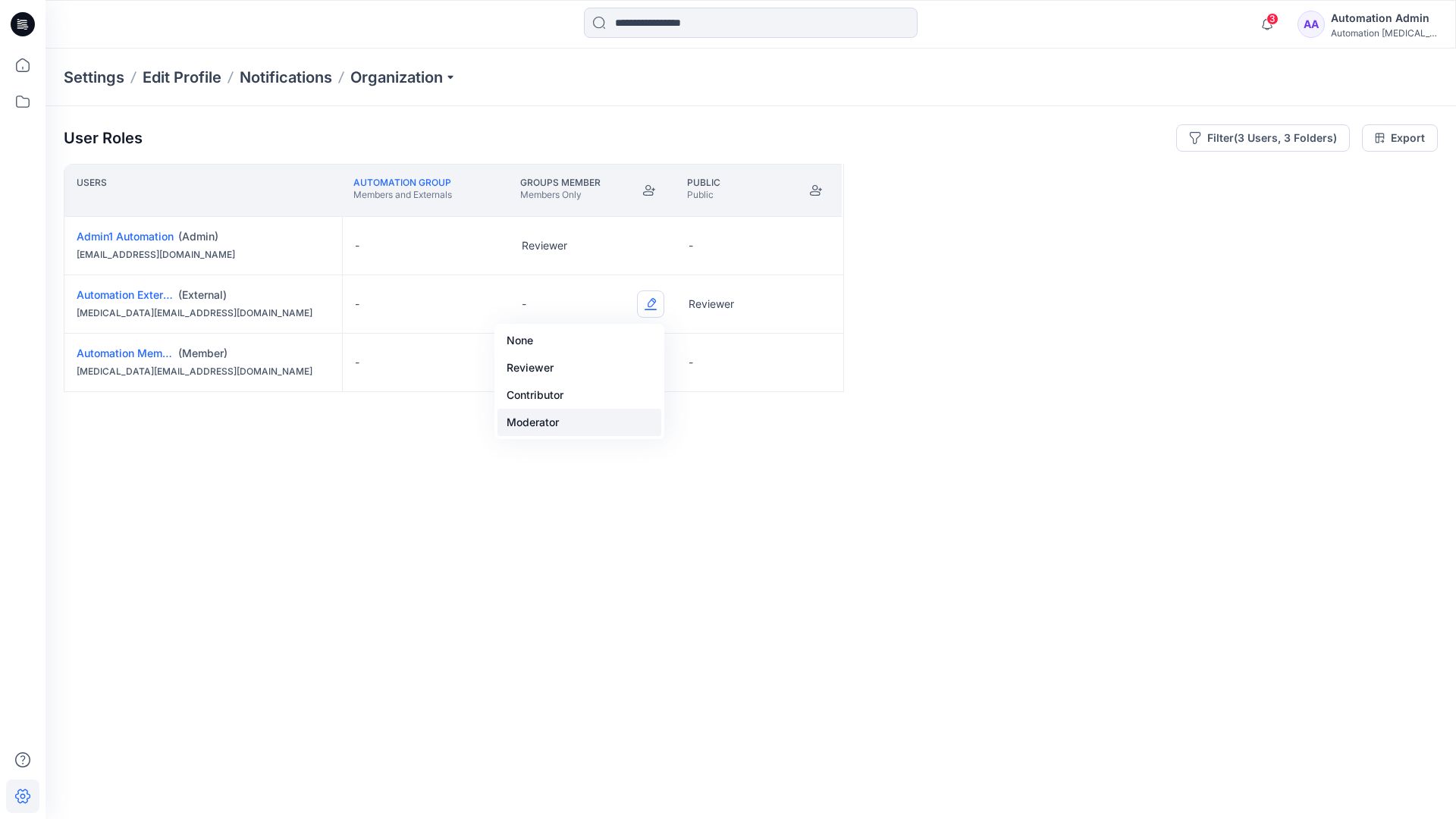
click at [597, 414] on button "Moderator" at bounding box center [579, 421] width 164 height 27
click at [1265, 792] on p "External can not be members in members-only folder" at bounding box center [1328, 785] width 198 height 37
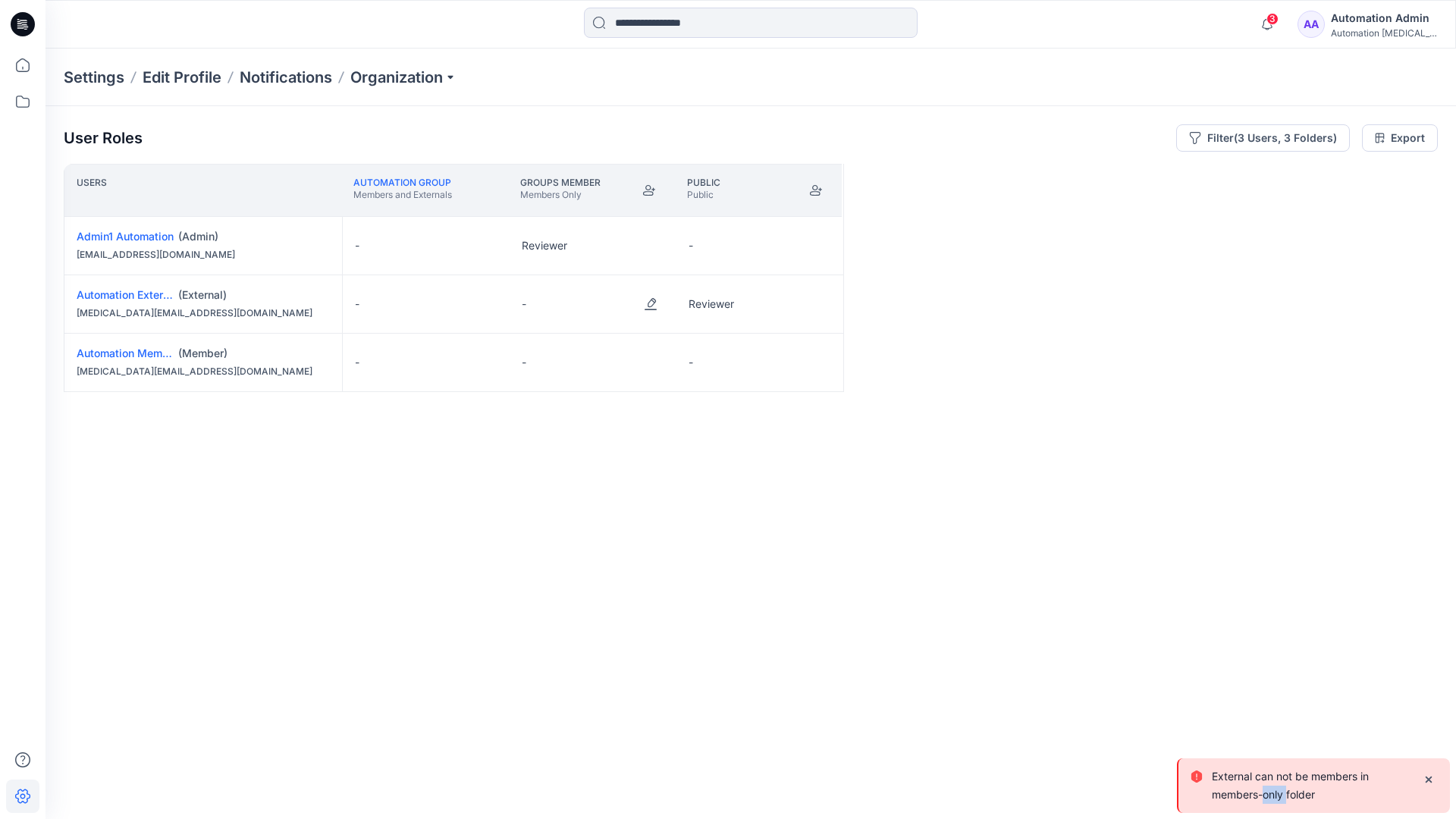
click at [1396, 16] on div "Automation Admin" at bounding box center [1384, 18] width 106 height 18
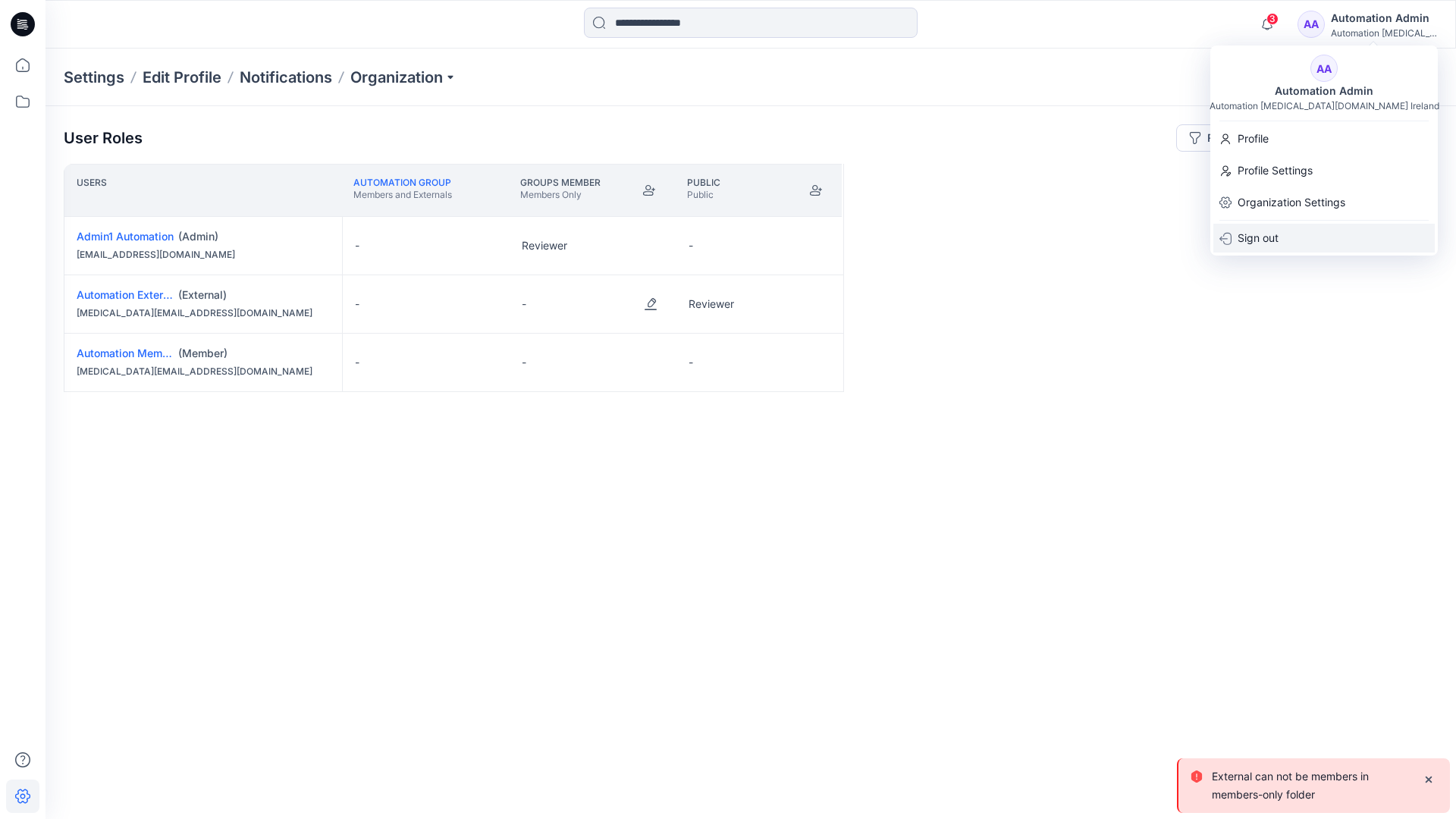
click at [1330, 228] on div "Sign out" at bounding box center [1323, 238] width 221 height 29
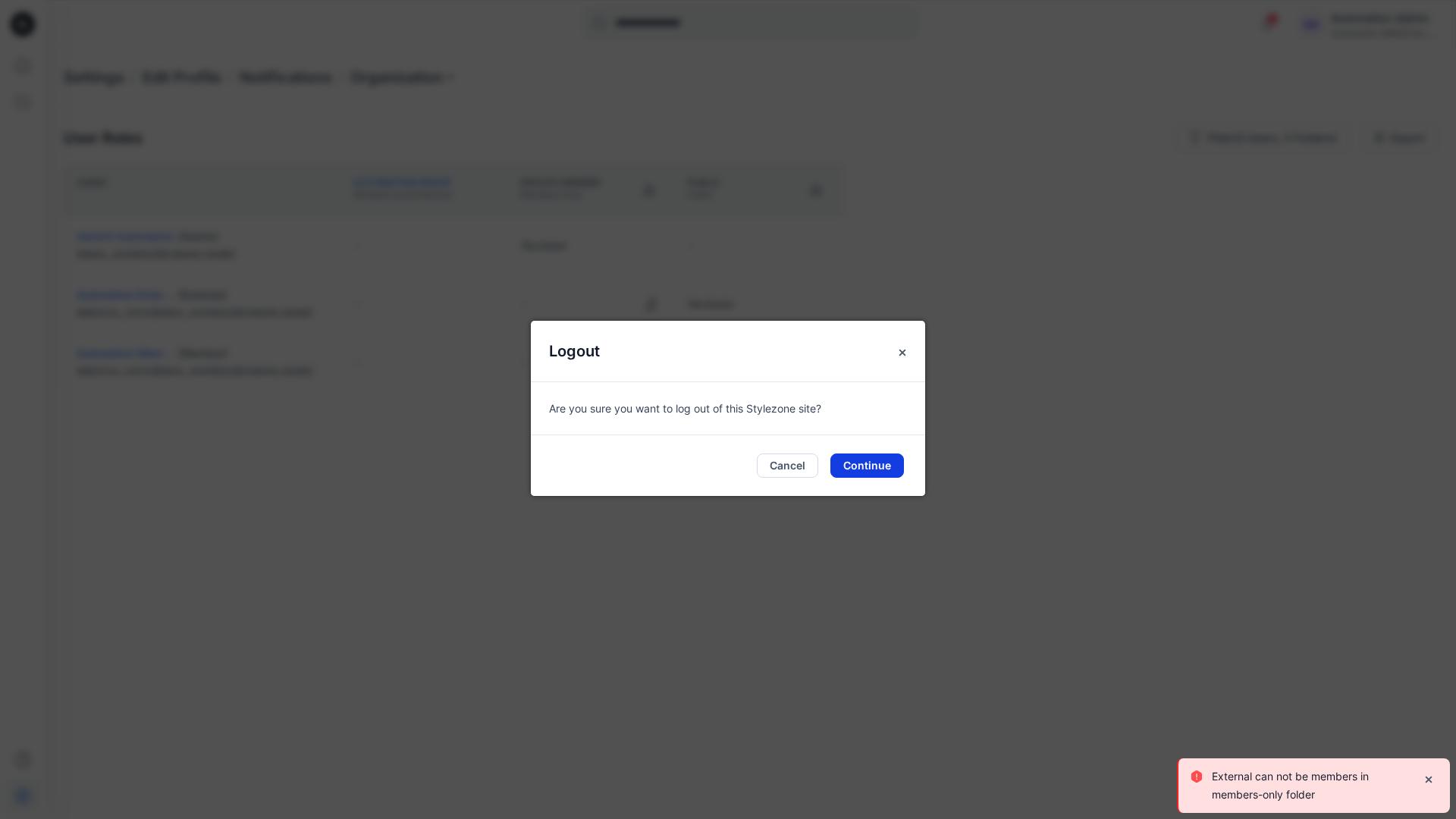
click at [881, 469] on button "Continue" at bounding box center [867, 465] width 73 height 24
